Goal: Transaction & Acquisition: Purchase product/service

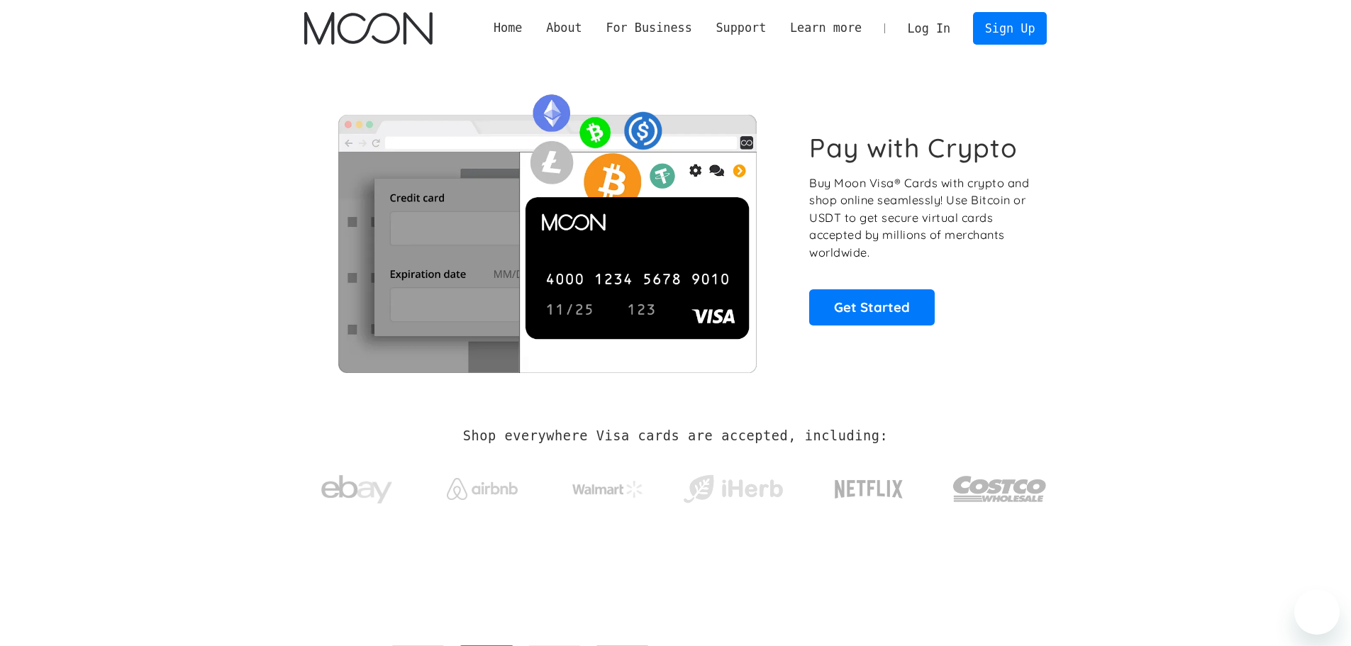
click at [924, 26] on link "Log In" at bounding box center [928, 28] width 67 height 31
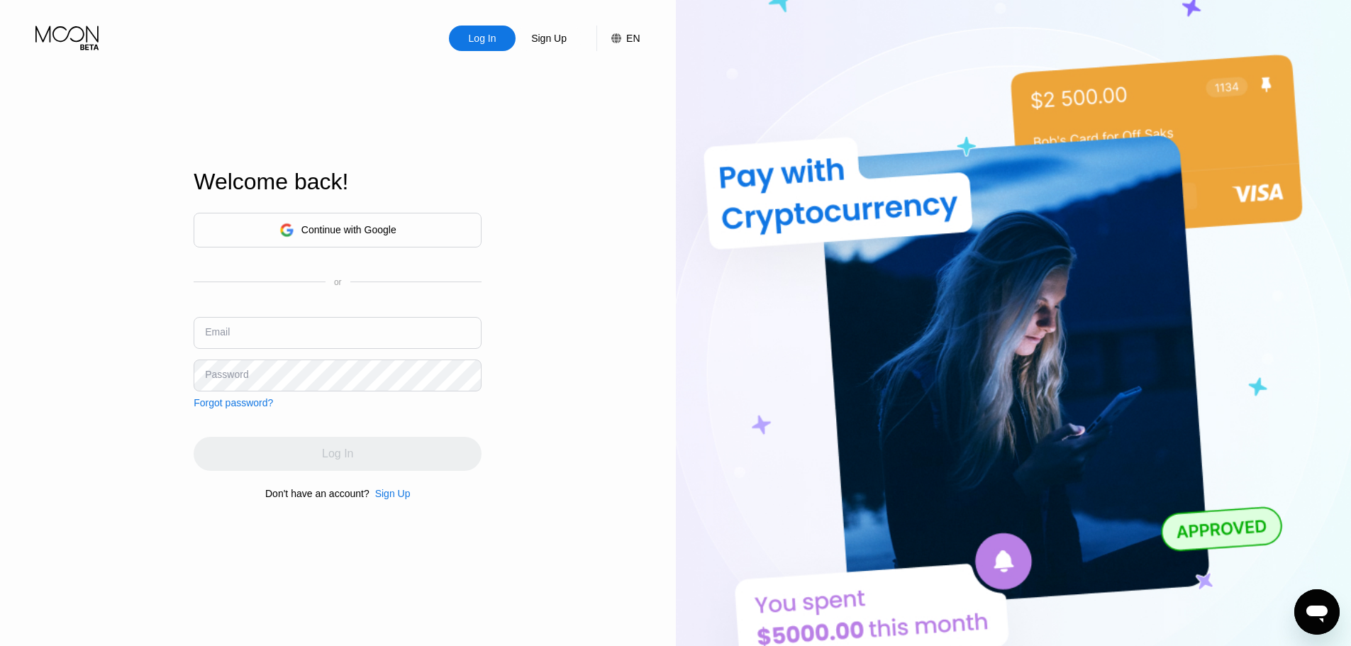
click at [281, 332] on input "text" at bounding box center [338, 333] width 288 height 32
paste input "jessicapeterson1936@verbalizymail.com xnakxxljX3907 xnakxxljX3907_"
drag, startPoint x: 413, startPoint y: 337, endPoint x: 509, endPoint y: 332, distance: 95.9
click at [509, 332] on div "Log In Sign Up EN Language English Save Welcome back! Continue with Google or E…" at bounding box center [338, 355] width 676 height 710
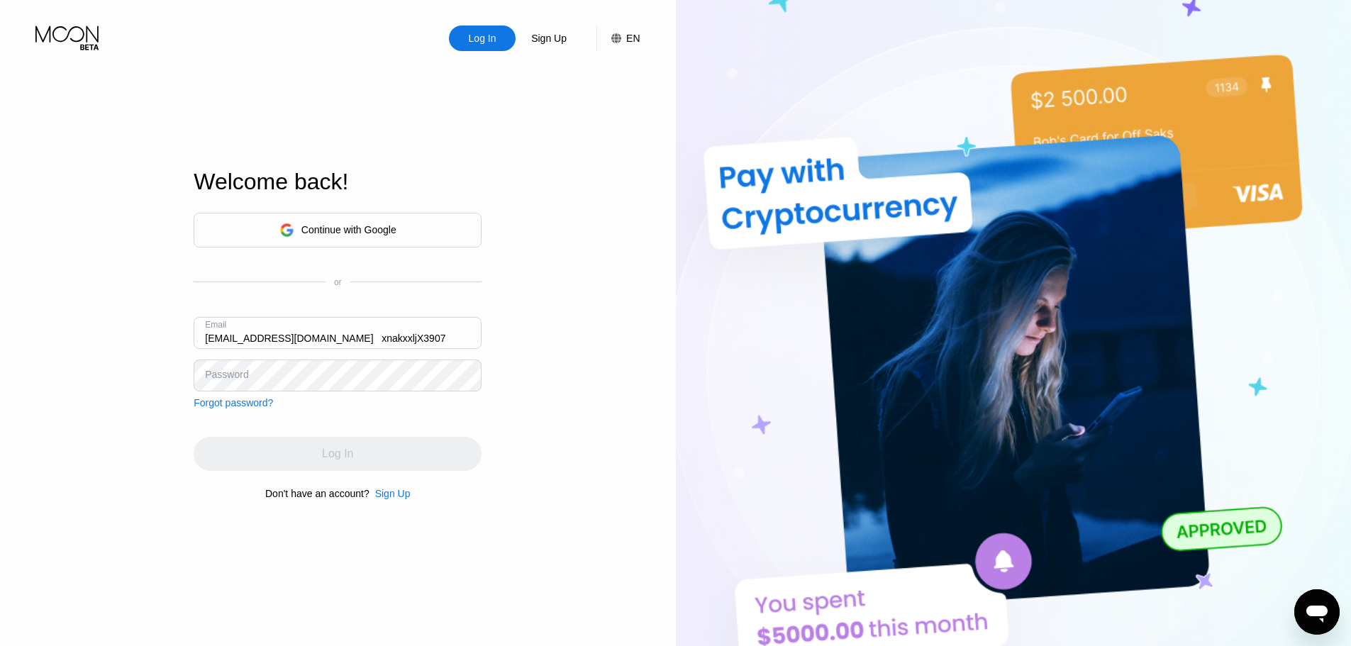
scroll to position [0, 0]
click at [430, 338] on input "jessicapeterson1936@verbalizymail.com xnakxxljX3907" at bounding box center [338, 333] width 288 height 32
drag, startPoint x: 466, startPoint y: 340, endPoint x: 57, endPoint y: 355, distance: 409.4
click at [76, 357] on div "Log In Sign Up EN Language English Save Welcome back! Continue with Google or E…" at bounding box center [338, 355] width 676 height 710
click at [423, 340] on input "jessicapeterson1936@verbalizymail.com xnakxxljX3907" at bounding box center [338, 333] width 288 height 32
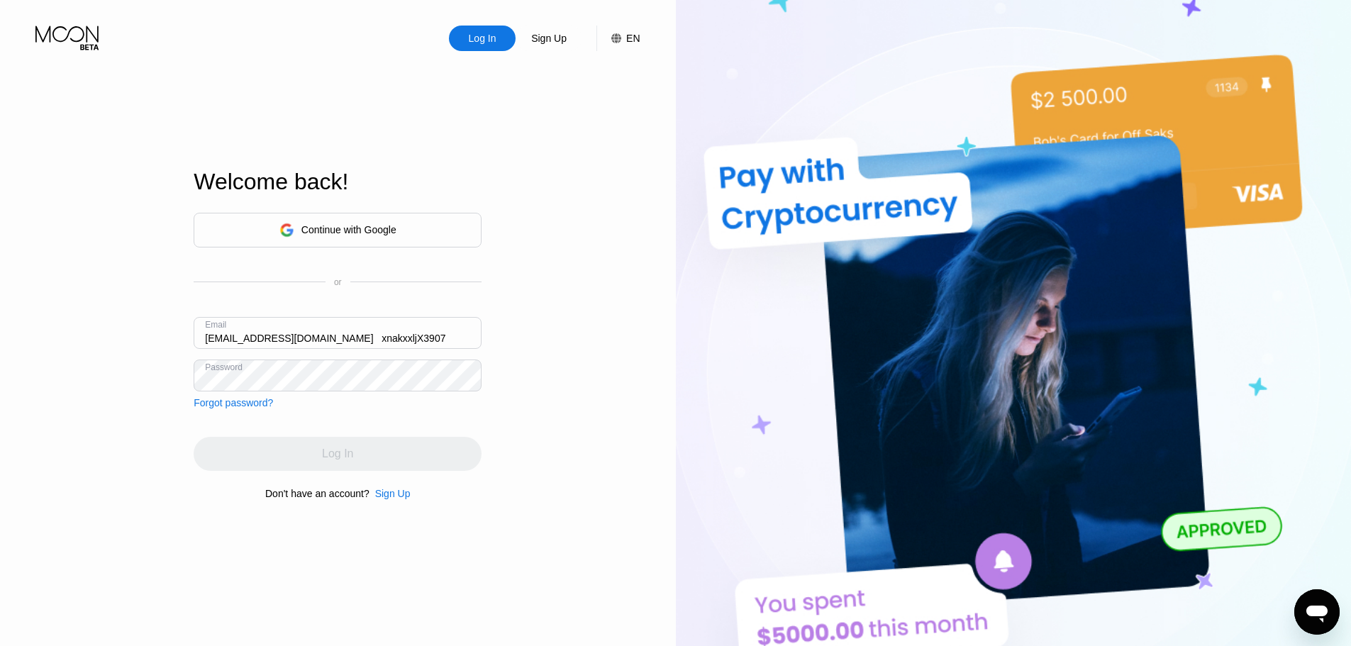
click at [423, 340] on input "jessicapeterson1936@verbalizymail.com xnakxxljX3907" at bounding box center [338, 333] width 288 height 32
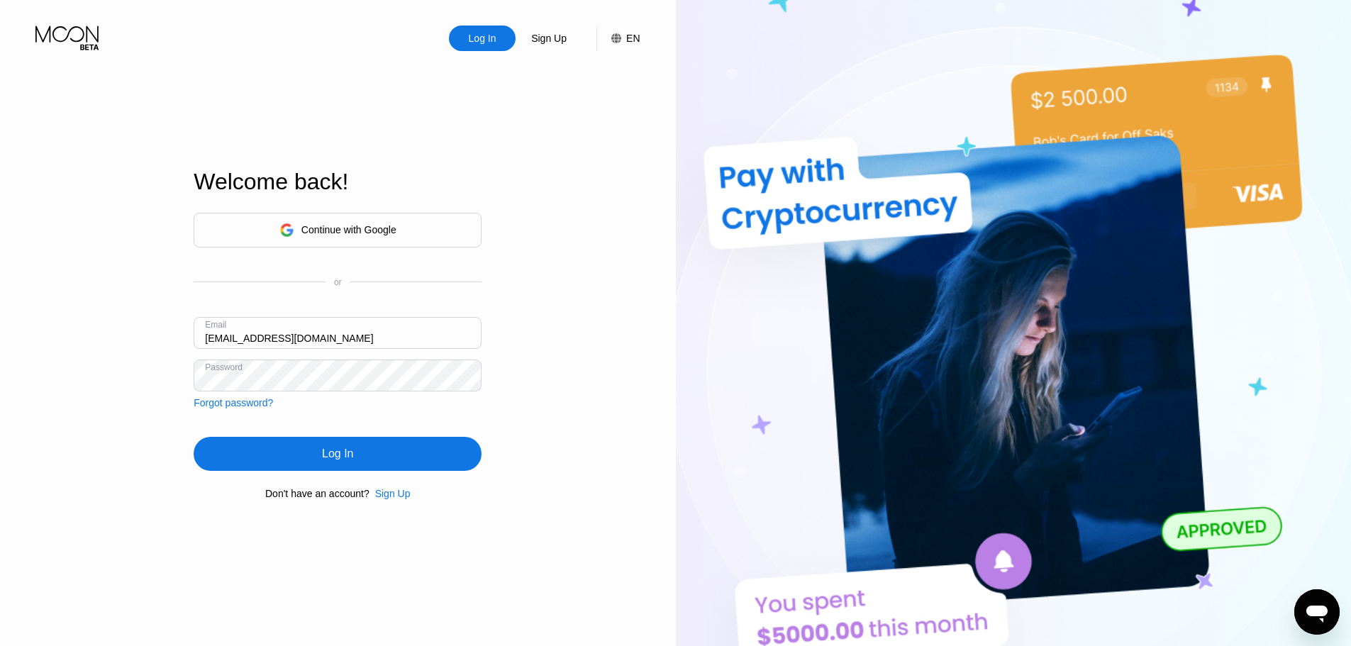
type input "jessicapeterson1936@verbalizymail.com"
click at [391, 459] on div "Log In" at bounding box center [338, 454] width 288 height 34
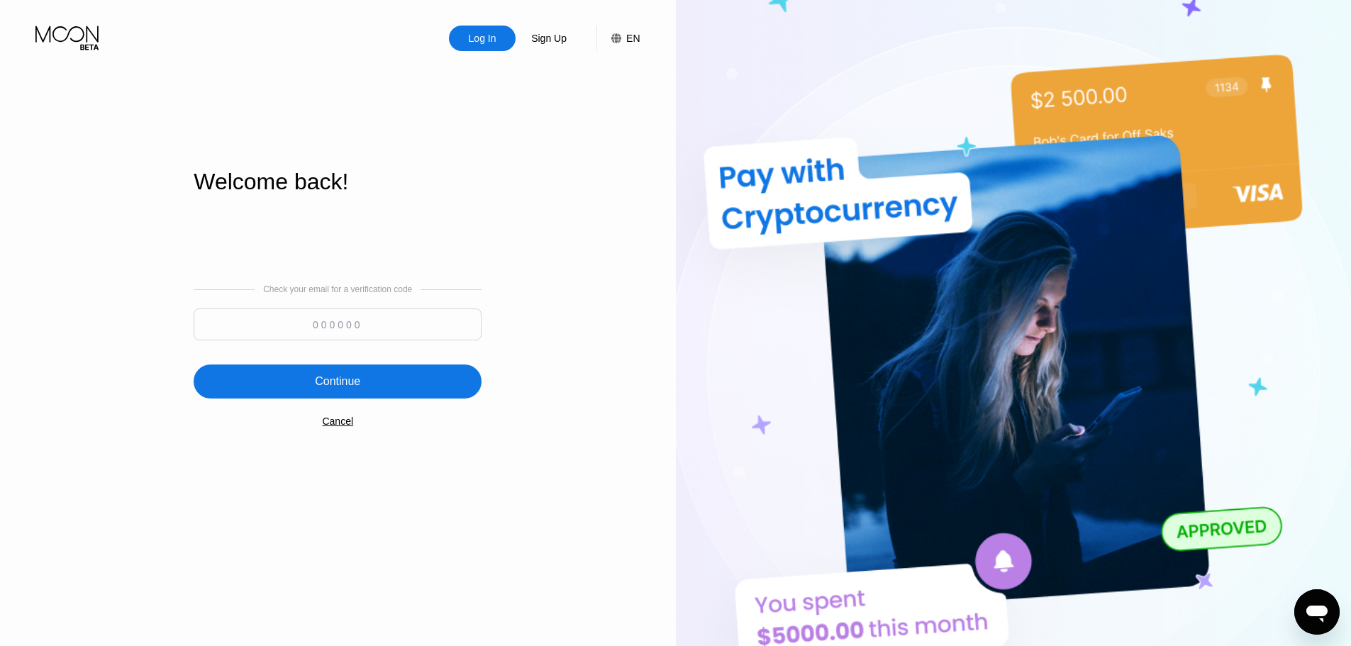
click at [401, 333] on input at bounding box center [338, 324] width 288 height 32
paste input "209406"
type input "209406"
click at [396, 388] on div "Continue" at bounding box center [338, 381] width 288 height 34
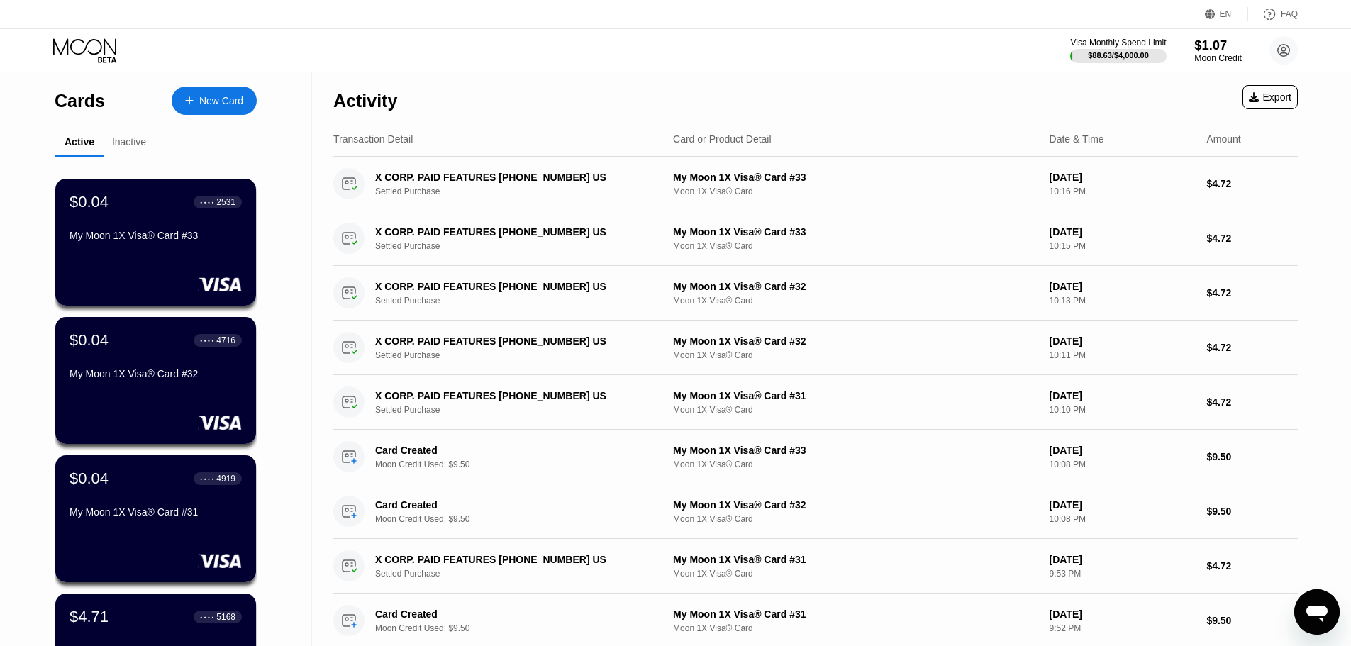
click at [1202, 52] on div "$1.07" at bounding box center [1218, 45] width 48 height 15
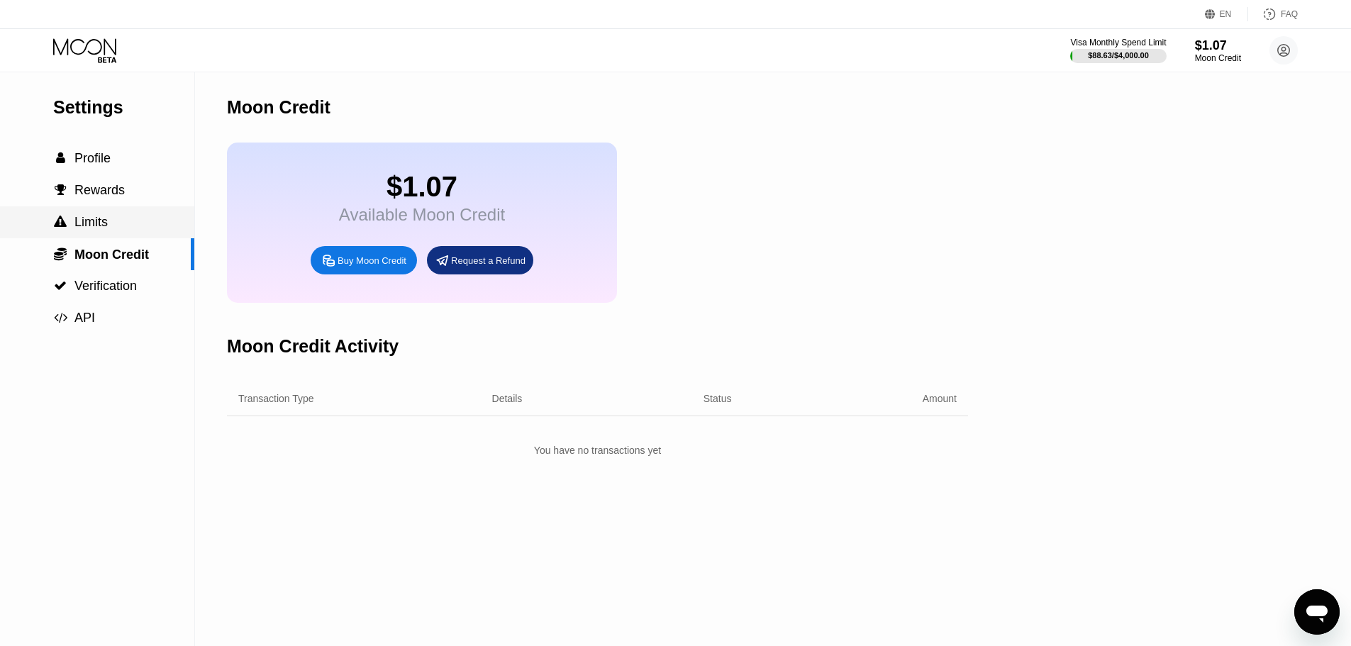
click at [82, 229] on span "Limits" at bounding box center [90, 222] width 33 height 14
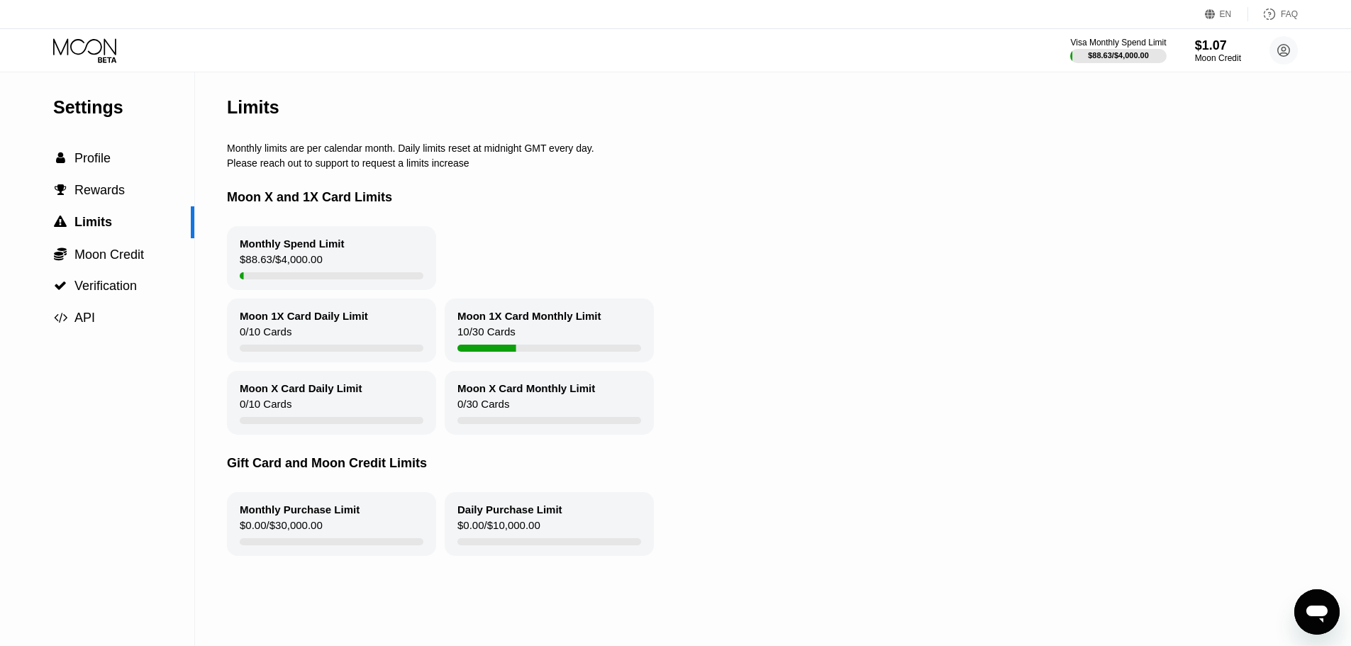
click at [109, 43] on icon at bounding box center [86, 50] width 66 height 25
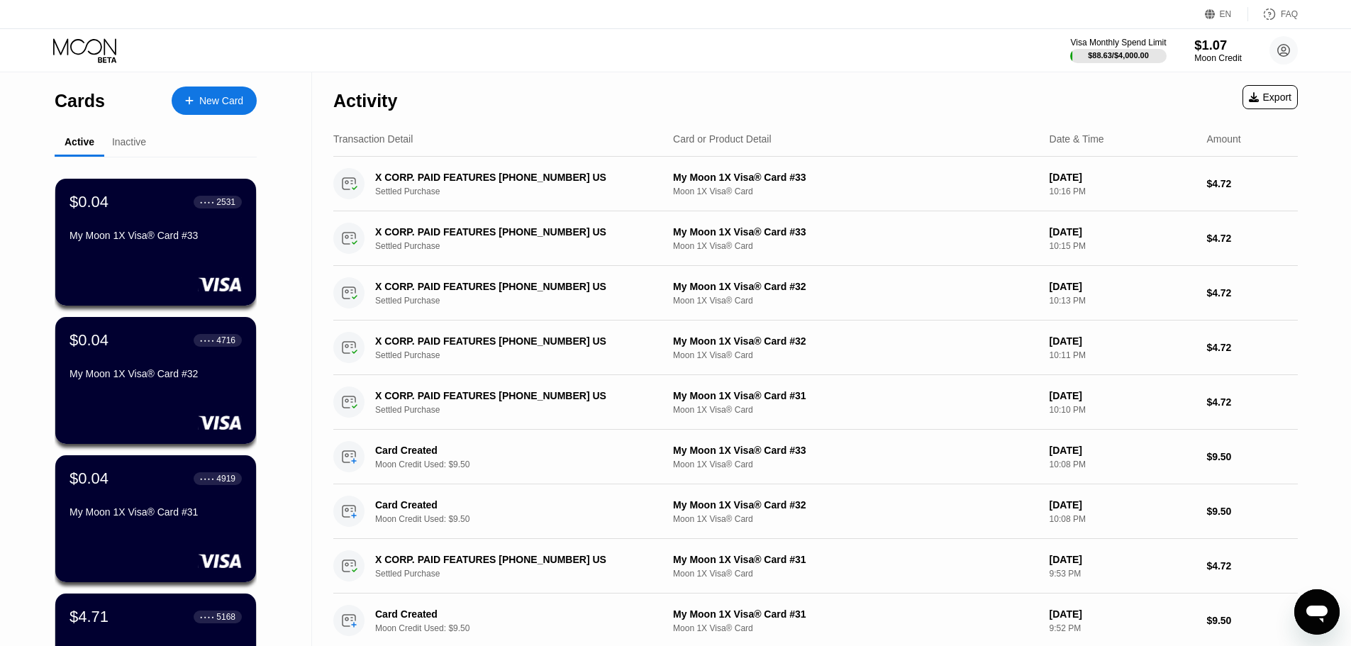
click at [1200, 52] on div "$1.07" at bounding box center [1218, 45] width 48 height 15
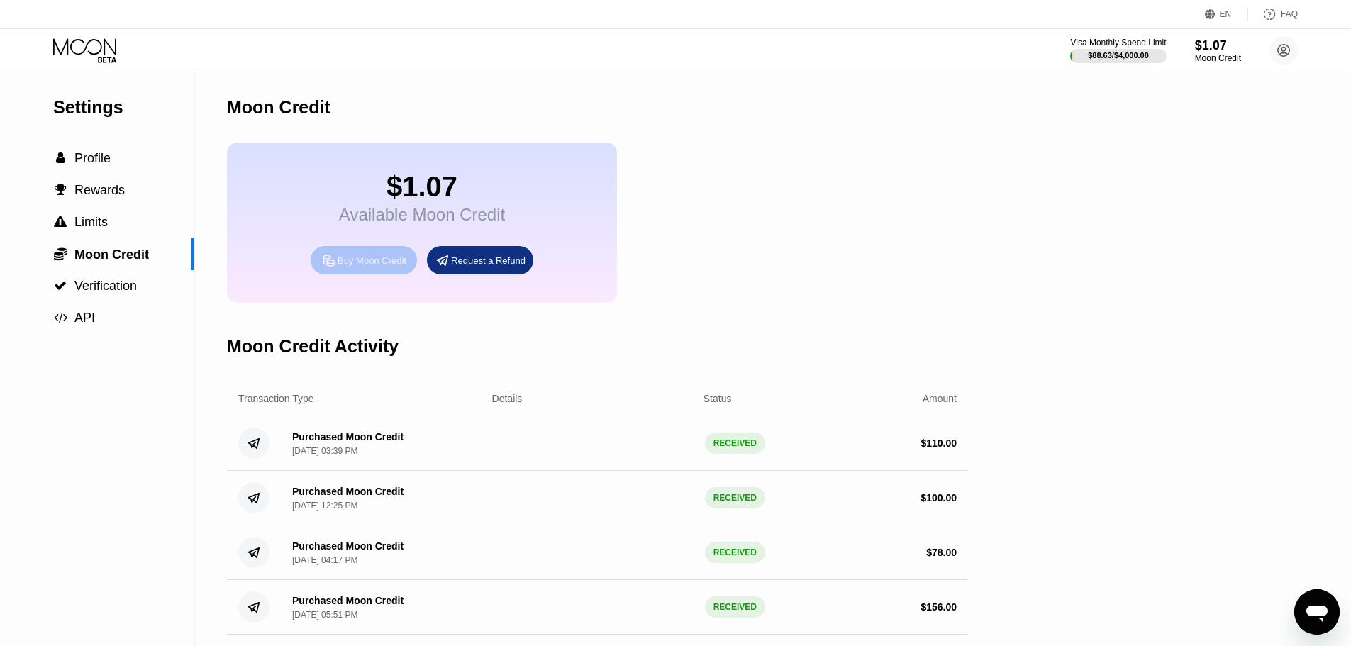
click at [357, 267] on div "Buy Moon Credit" at bounding box center [371, 261] width 69 height 12
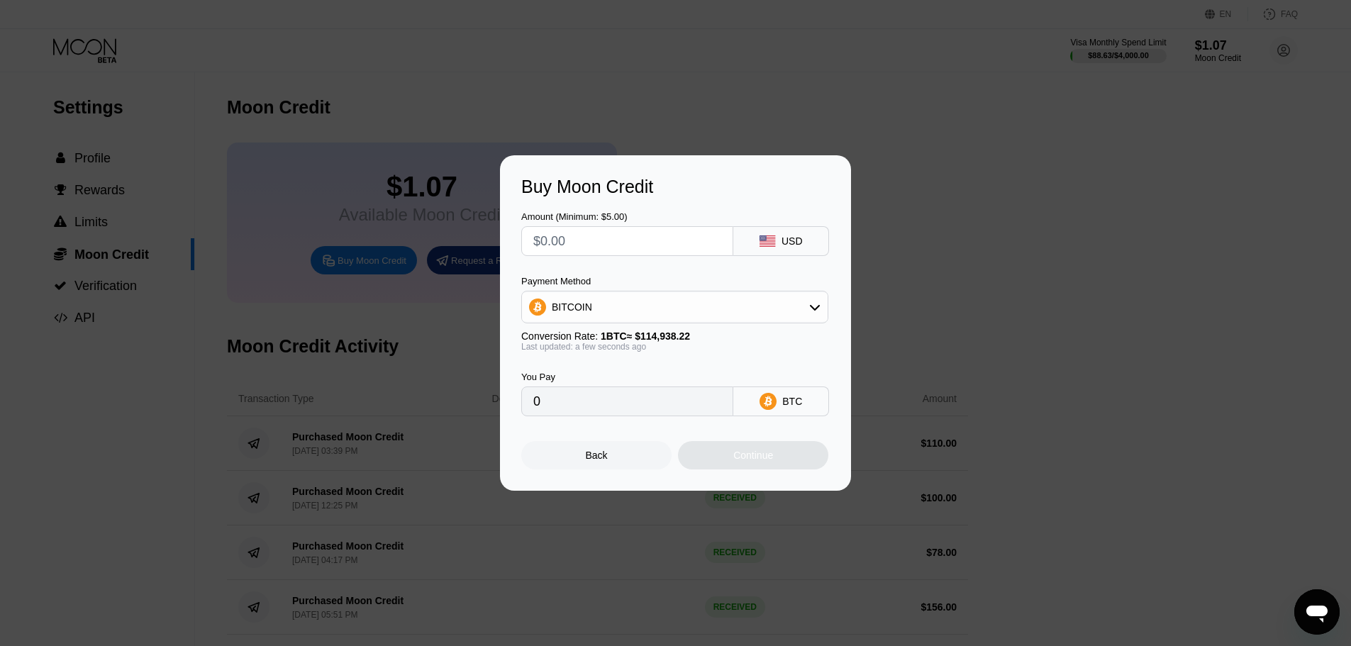
click at [567, 306] on div "BITCOIN" at bounding box center [572, 306] width 40 height 11
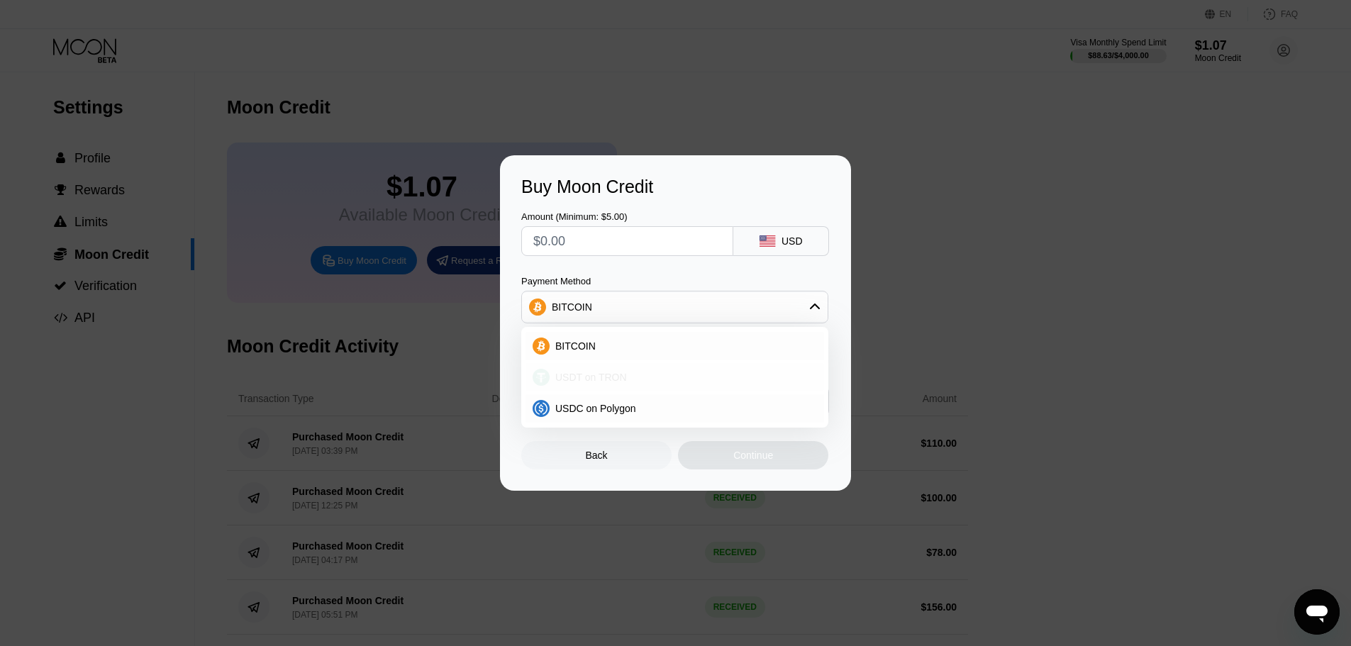
click at [579, 374] on span "USDT on TRON" at bounding box center [591, 376] width 72 height 11
type input "0.00"
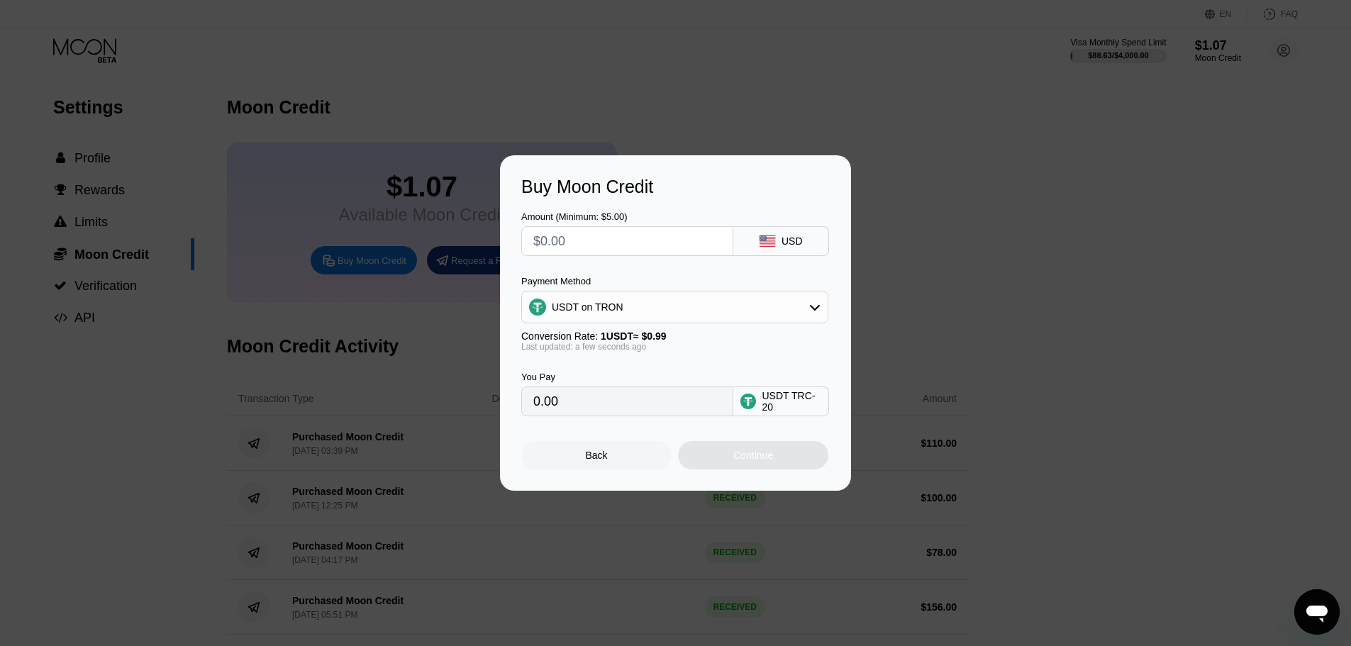
click at [564, 241] on input "text" at bounding box center [627, 241] width 188 height 28
type input "$1"
type input "1.01"
type input "$10"
type input "10.10"
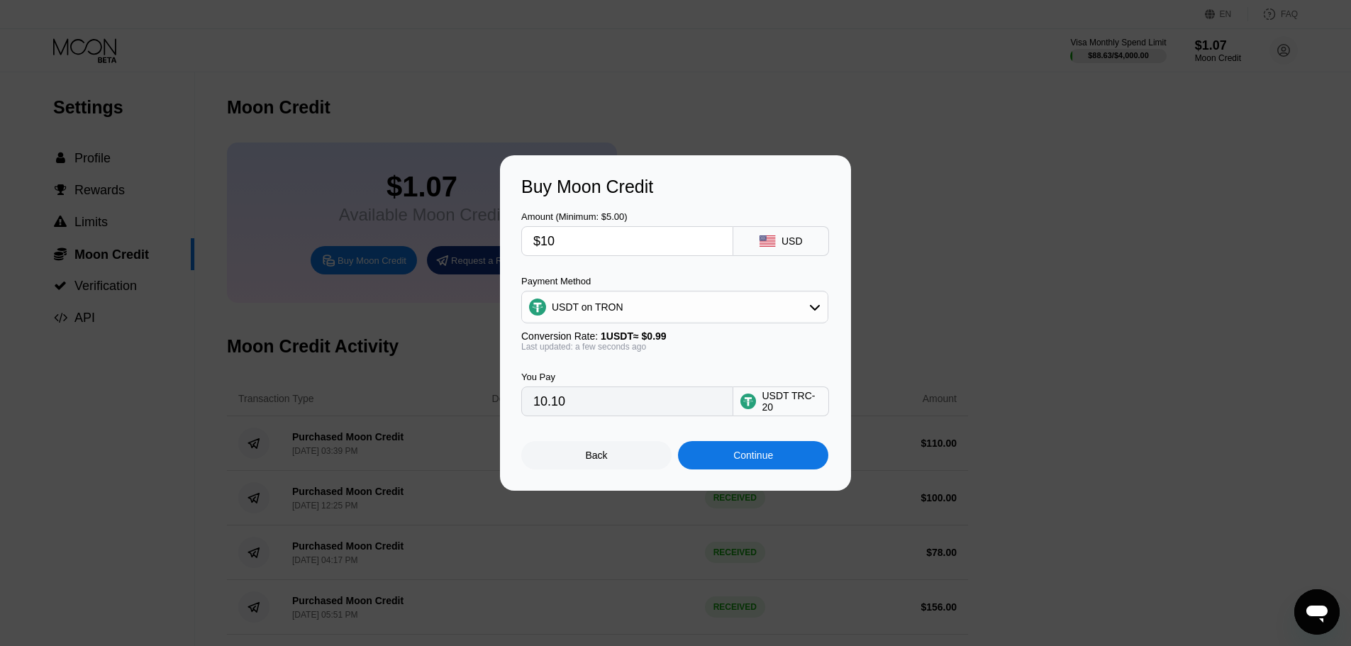
type input "$109"
type input "110.10"
type input "$109"
click at [727, 462] on div "Continue" at bounding box center [753, 455] width 150 height 28
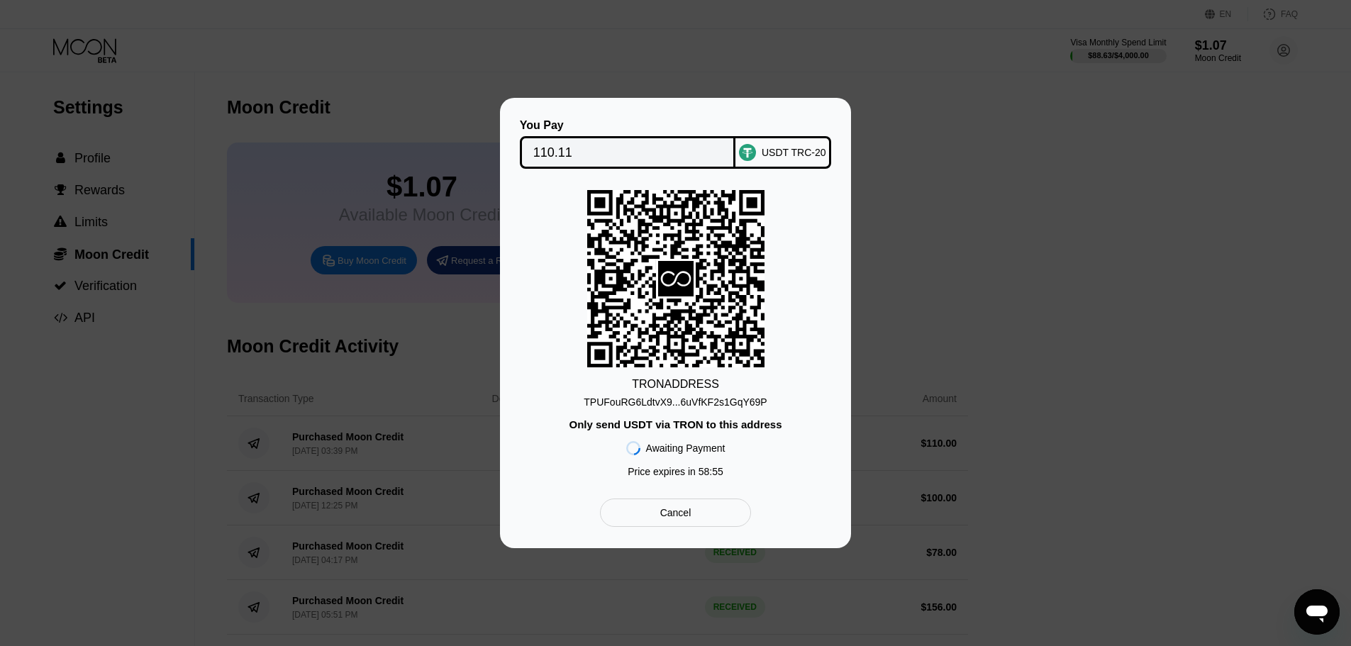
click at [555, 151] on input "110.11" at bounding box center [627, 152] width 189 height 28
click at [629, 398] on div "TPUFouRG6LdtvX9...6uVfKF2s1GqY69P" at bounding box center [674, 401] width 183 height 11
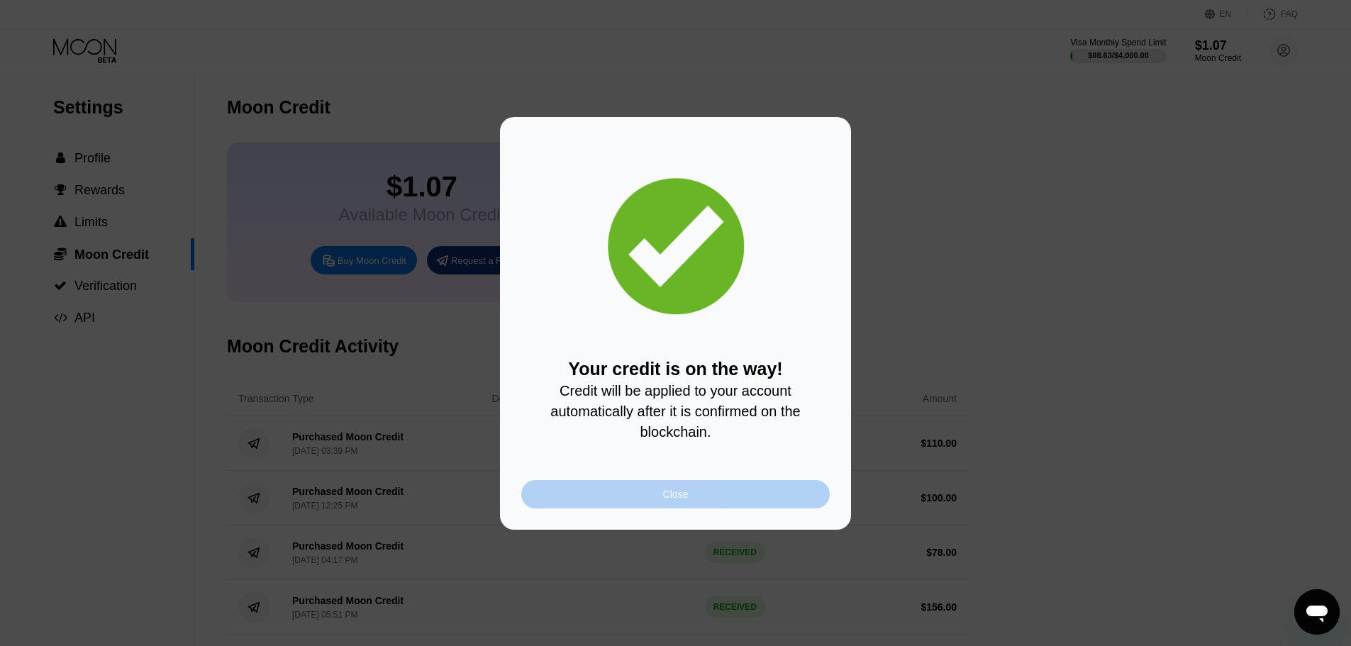
click at [666, 498] on div "Close" at bounding box center [676, 493] width 26 height 11
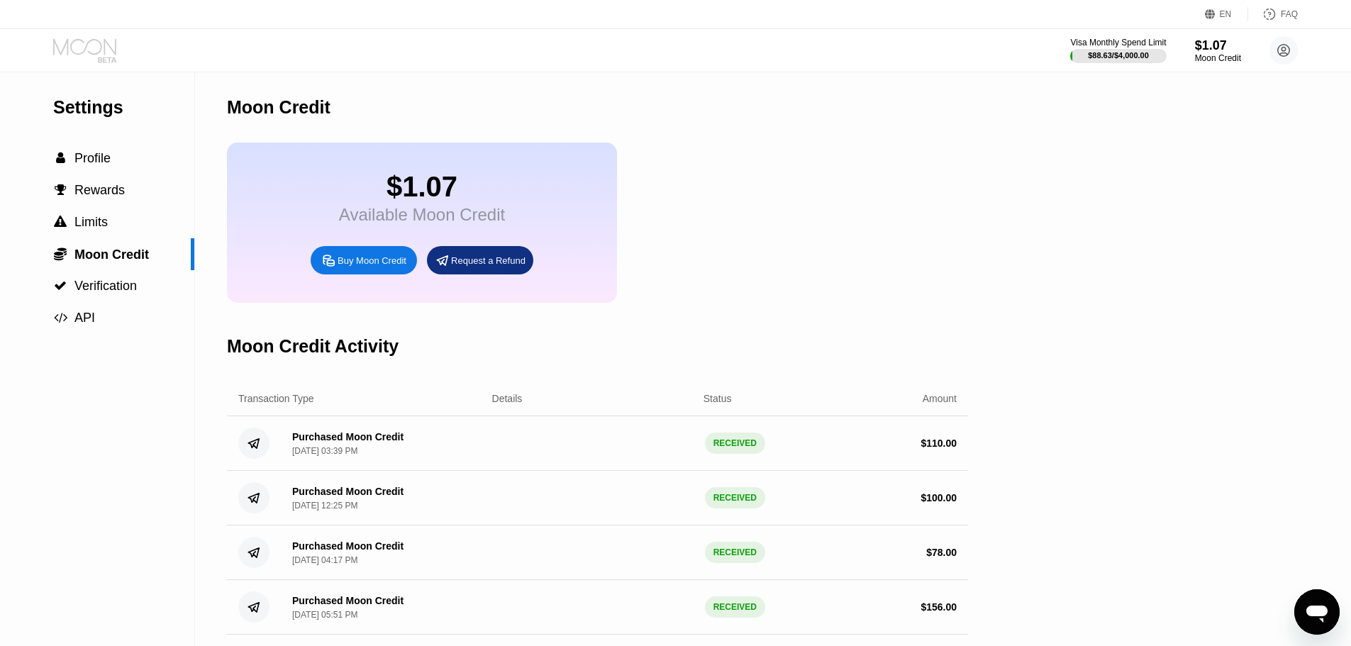
click at [99, 48] on icon at bounding box center [86, 50] width 66 height 25
